Goal: Find specific page/section: Find specific page/section

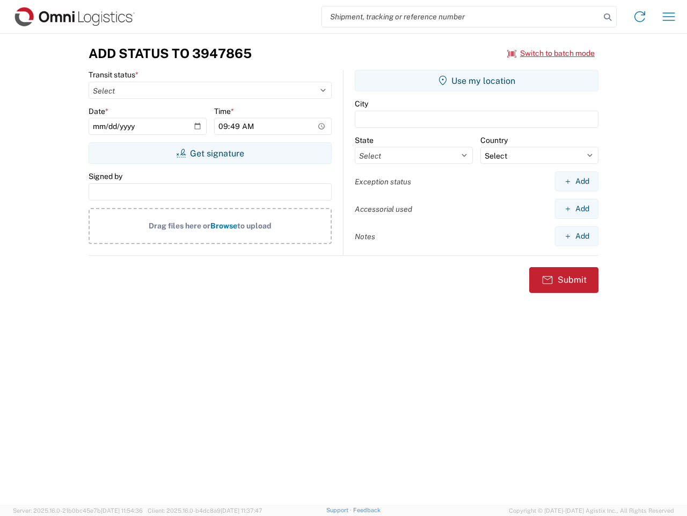
click at [461, 17] on input "search" at bounding box center [461, 16] width 278 height 20
click at [608, 17] on icon at bounding box center [607, 17] width 15 height 15
click at [640, 17] on icon at bounding box center [640, 16] width 17 height 17
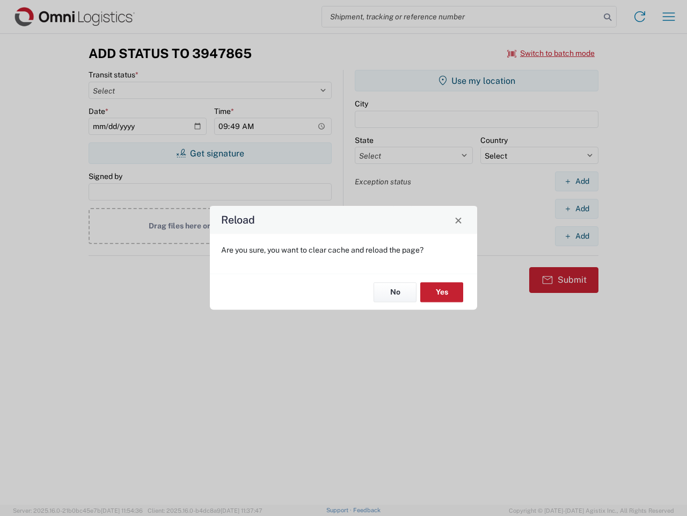
click at [669, 17] on div "Reload Are you sure, you want to clear cache and reload the page? No Yes" at bounding box center [343, 258] width 687 height 516
click at [552, 53] on div "Reload Are you sure, you want to clear cache and reload the page? No Yes" at bounding box center [343, 258] width 687 height 516
click at [210, 153] on div "Reload Are you sure, you want to clear cache and reload the page? No Yes" at bounding box center [343, 258] width 687 height 516
click at [477, 81] on div "Reload Are you sure, you want to clear cache and reload the page? No Yes" at bounding box center [343, 258] width 687 height 516
click at [577, 181] on div "Reload Are you sure, you want to clear cache and reload the page? No Yes" at bounding box center [343, 258] width 687 height 516
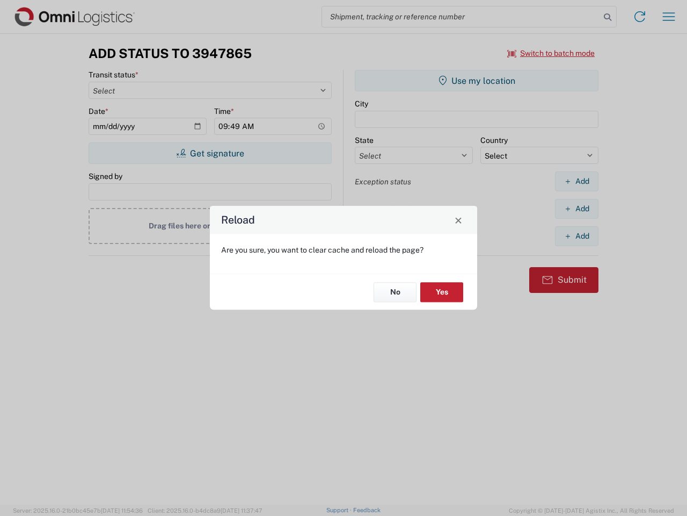
click at [577, 208] on div "Reload Are you sure, you want to clear cache and reload the page? No Yes" at bounding box center [343, 258] width 687 height 516
click at [577, 236] on div "Reload Are you sure, you want to clear cache and reload the page? No Yes" at bounding box center [343, 258] width 687 height 516
